Goal: Task Accomplishment & Management: Manage account settings

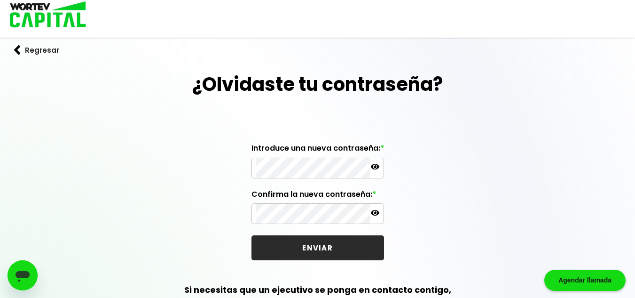
scroll to position [36, 0]
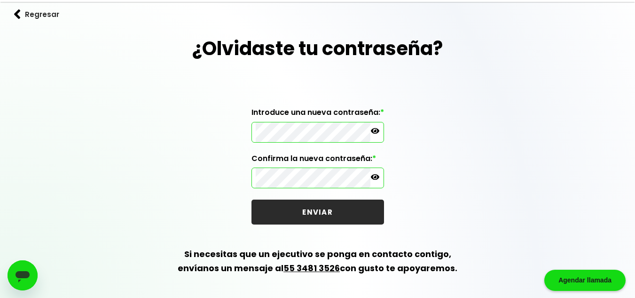
click at [376, 132] on icon at bounding box center [375, 130] width 8 height 8
click at [376, 176] on icon at bounding box center [375, 177] width 8 height 6
click at [320, 211] on button "ENVIAR" at bounding box center [318, 211] width 133 height 25
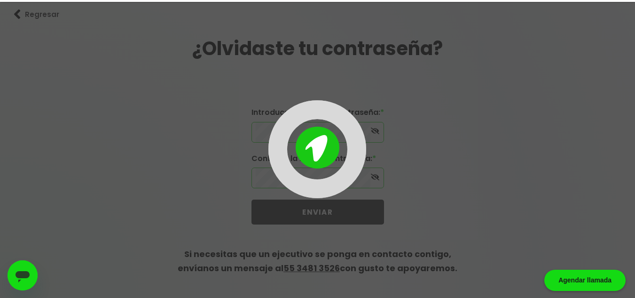
scroll to position [0, 0]
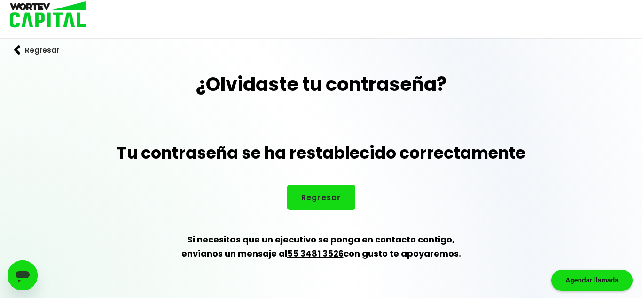
click at [319, 197] on button "Regresar" at bounding box center [321, 197] width 68 height 25
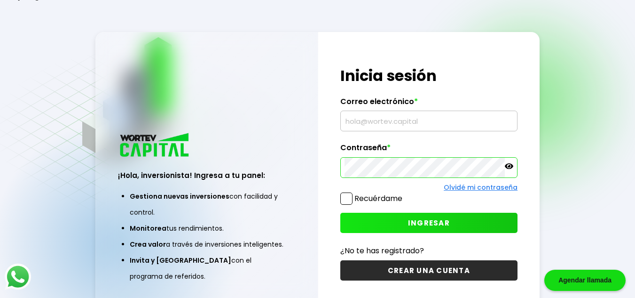
click at [570, 76] on div "Regresar ¡Hola, inversionista! Ingresa a tu panel: Gestiona nuevas inversiones …" at bounding box center [317, 172] width 635 height 345
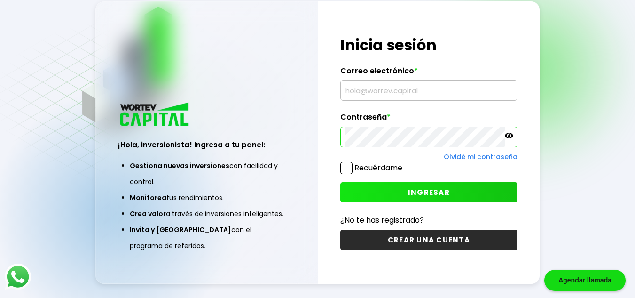
scroll to position [47, 0]
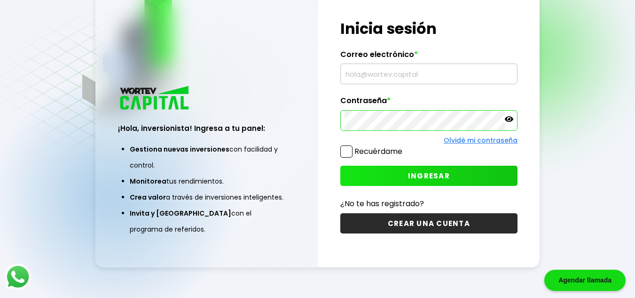
click at [510, 117] on icon at bounding box center [509, 119] width 8 height 6
click at [510, 117] on icon at bounding box center [509, 119] width 8 height 7
click at [363, 73] on input "text" at bounding box center [429, 74] width 169 height 20
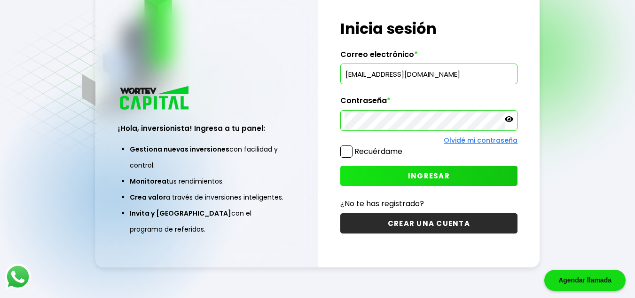
type input "[EMAIL_ADDRESS][DOMAIN_NAME]"
click at [347, 153] on span at bounding box center [346, 151] width 12 height 12
click at [404, 147] on input "Recuérdame" at bounding box center [404, 147] width 0 height 0
click at [424, 174] on span "INGRESAR" at bounding box center [429, 176] width 42 height 10
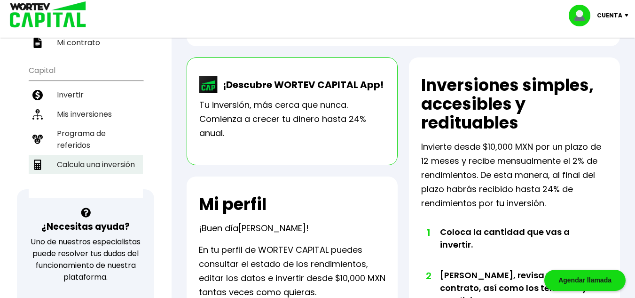
scroll to position [188, 0]
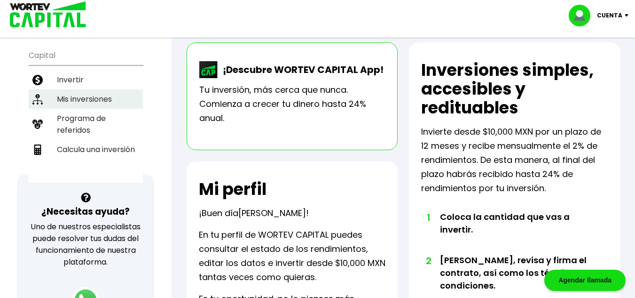
click at [97, 99] on li "Mis inversiones" at bounding box center [86, 98] width 114 height 19
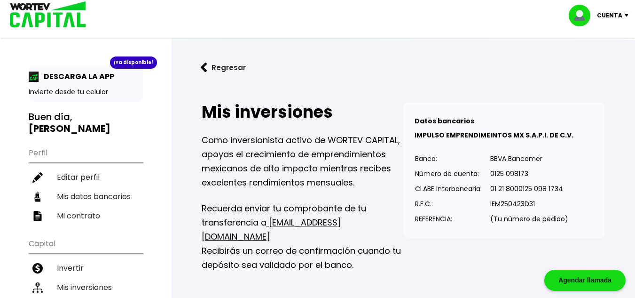
click at [628, 16] on img at bounding box center [628, 15] width 13 height 3
click at [605, 62] on li "Cerrar sesión" at bounding box center [599, 62] width 75 height 19
